Goal: Find specific page/section: Find specific page/section

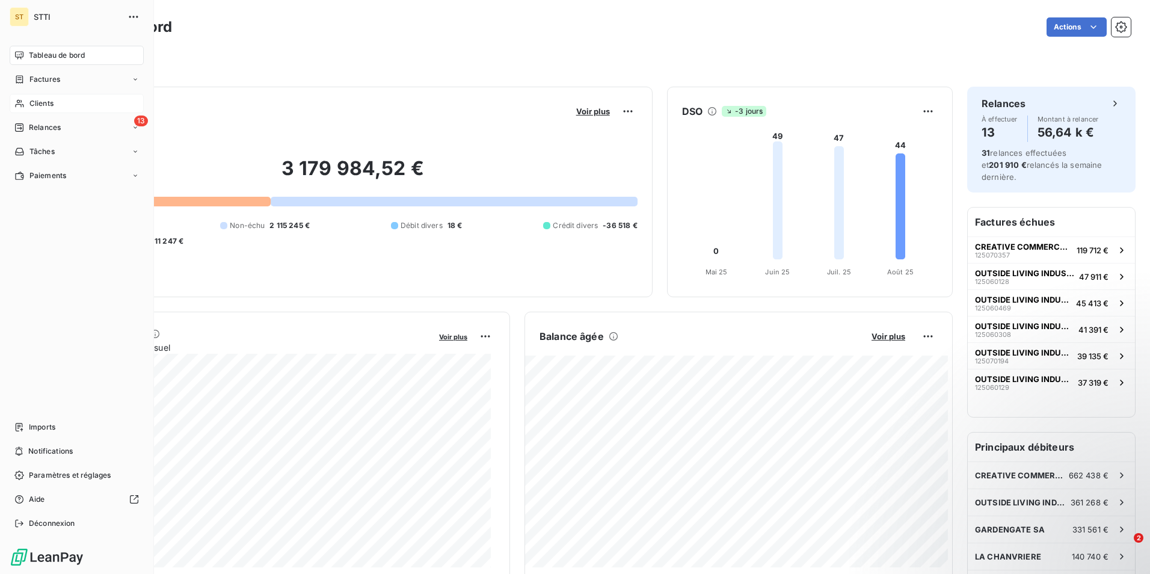
click at [32, 101] on span "Clients" at bounding box center [41, 103] width 24 height 11
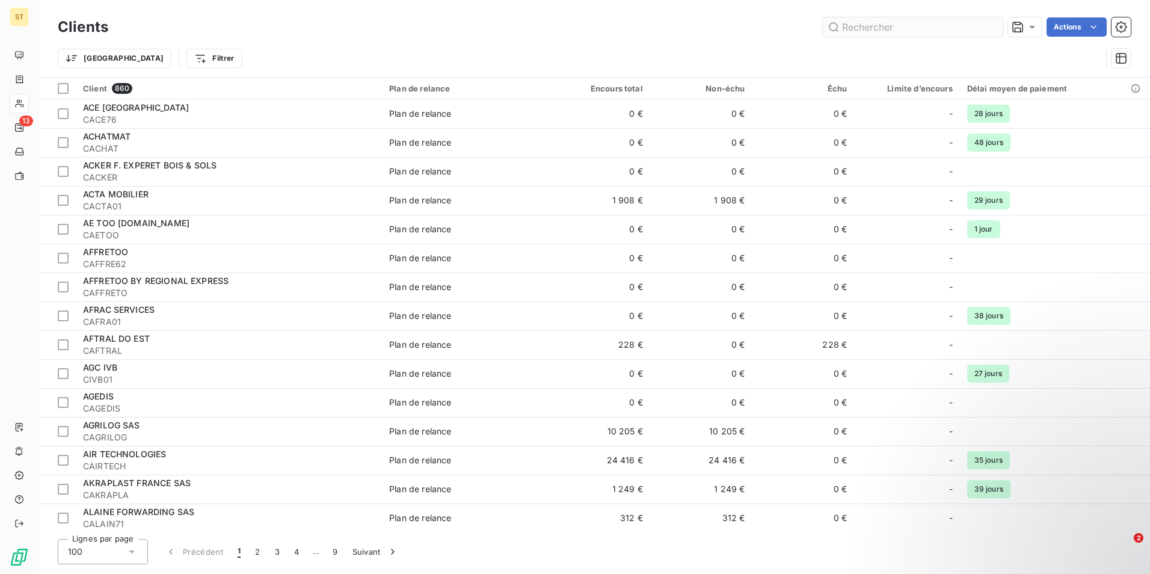
click at [909, 26] on input "text" at bounding box center [913, 26] width 181 height 19
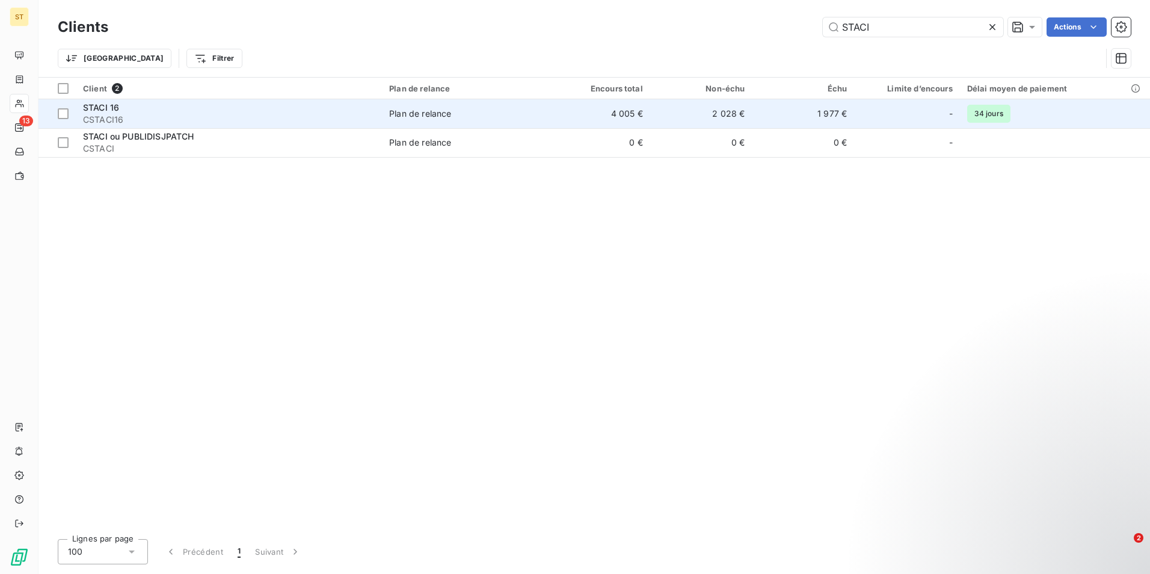
type input "STACI"
click at [338, 114] on span "CSTACI16" at bounding box center [229, 120] width 292 height 12
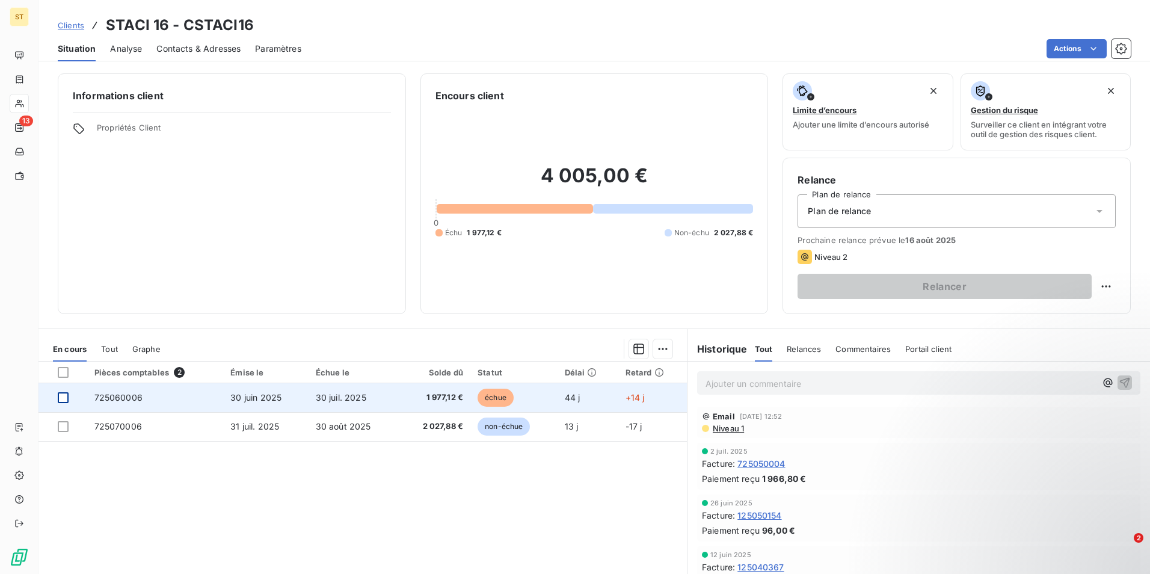
click at [59, 401] on div at bounding box center [63, 397] width 11 height 11
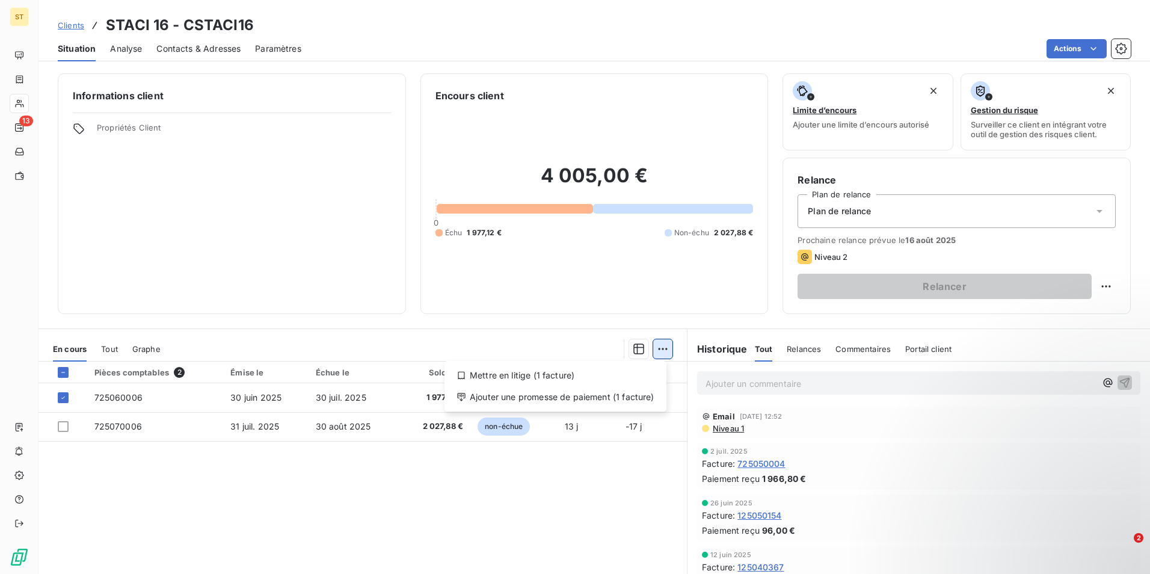
click at [658, 349] on html "ST 13 Clients STACI 16 - CSTACI16 Situation Analyse Contacts & Adresses Paramèt…" at bounding box center [575, 287] width 1150 height 574
click at [61, 400] on html "ST 13 Clients STACI 16 - CSTACI16 Situation Analyse Contacts & Adresses Paramèt…" at bounding box center [575, 287] width 1150 height 574
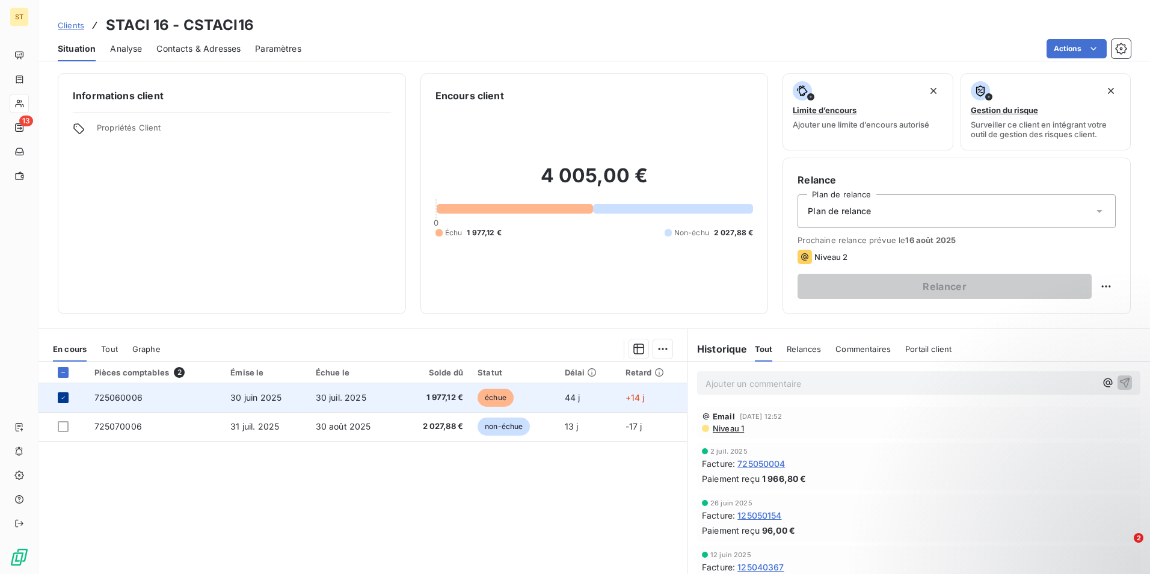
click at [64, 400] on icon at bounding box center [63, 397] width 7 height 7
click at [741, 383] on p "Ajouter un commentaire ﻿" at bounding box center [901, 383] width 390 height 15
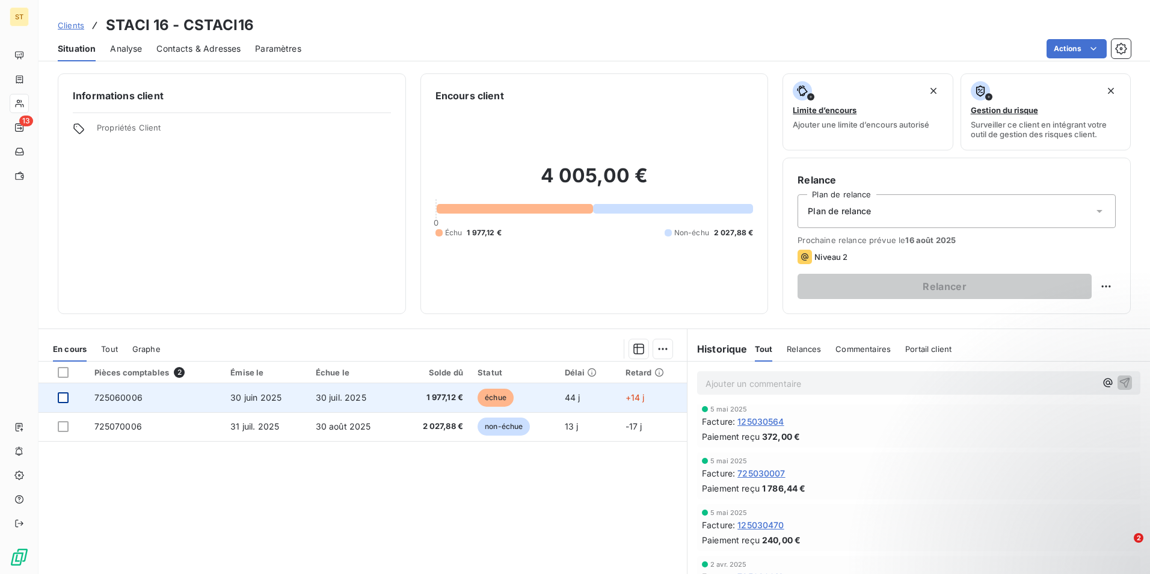
scroll to position [329, 0]
